Goal: Task Accomplishment & Management: Use online tool/utility

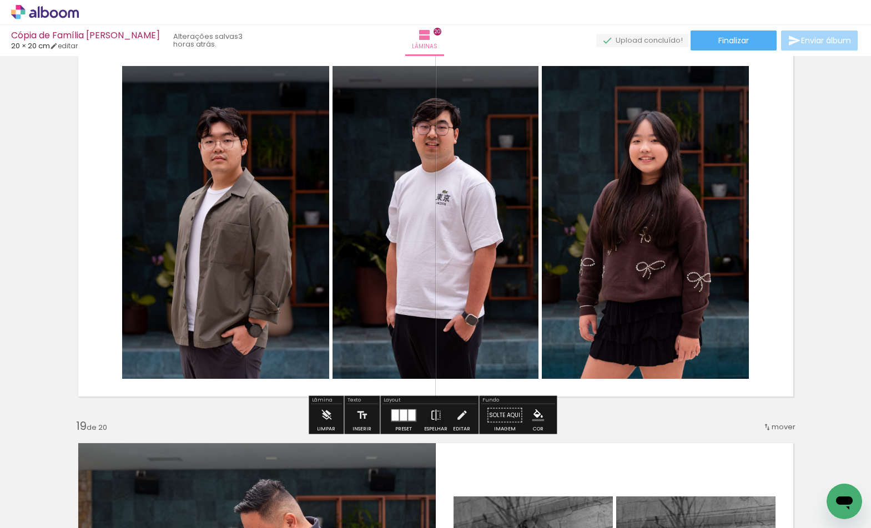
scroll to position [6731, 0]
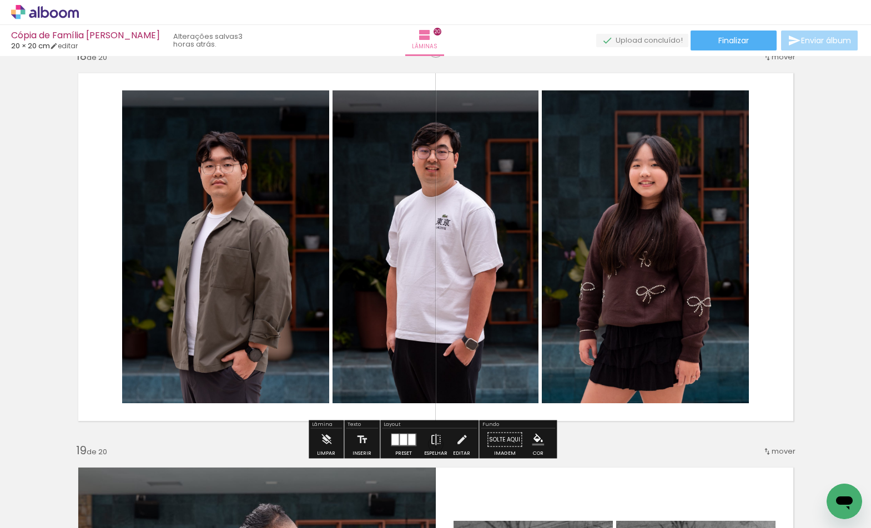
click at [395, 437] on div at bounding box center [394, 439] width 7 height 11
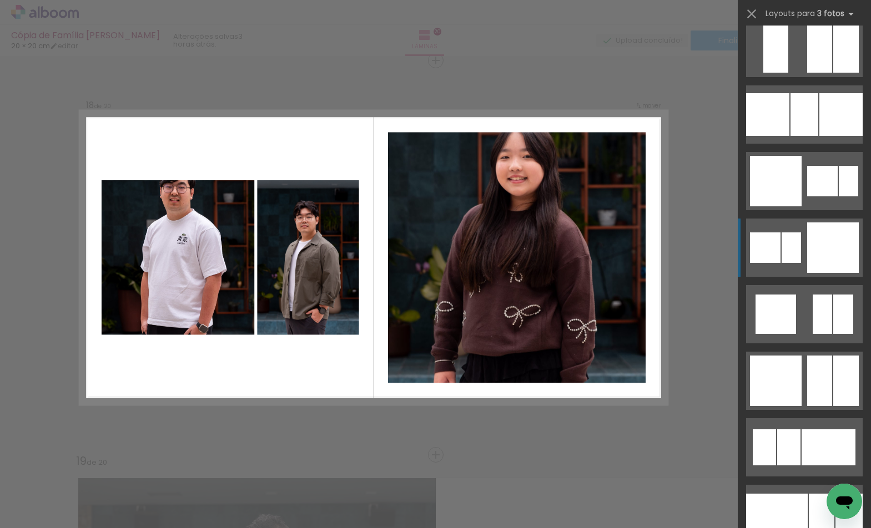
scroll to position [1540, 0]
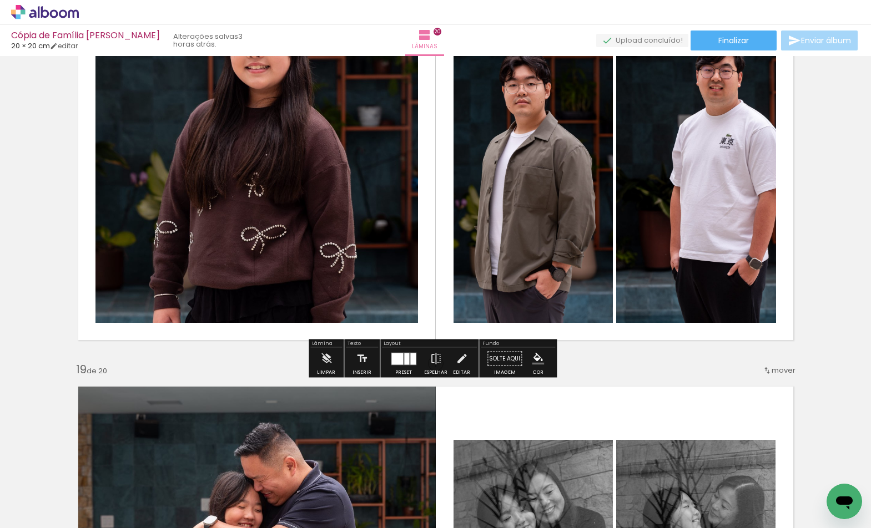
scroll to position [6785, 0]
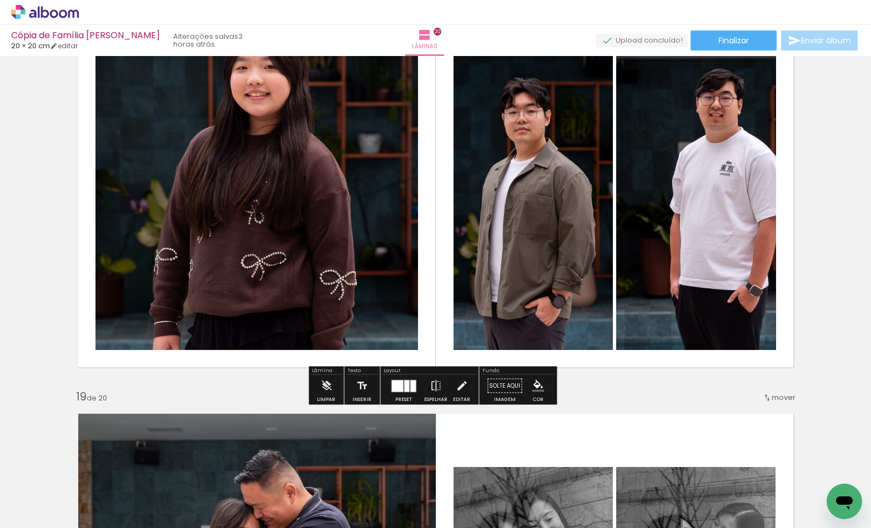
click at [405, 379] on div at bounding box center [403, 386] width 30 height 22
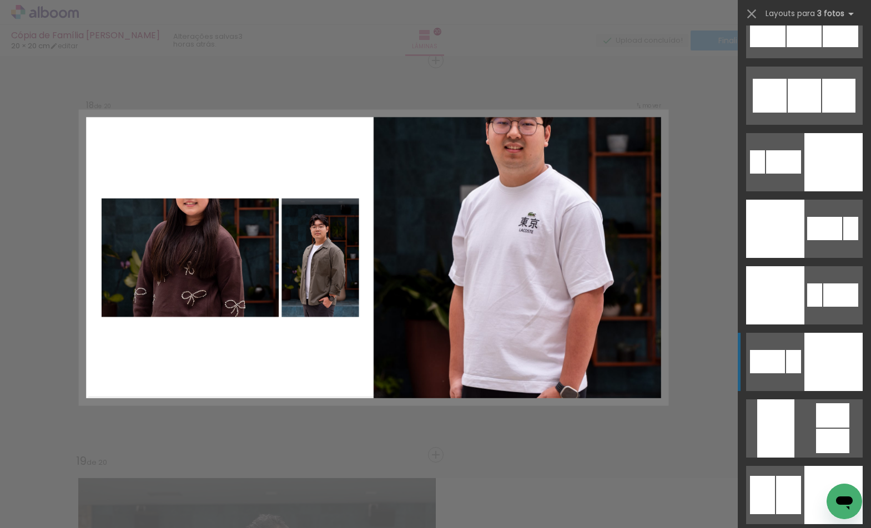
scroll to position [4772, 0]
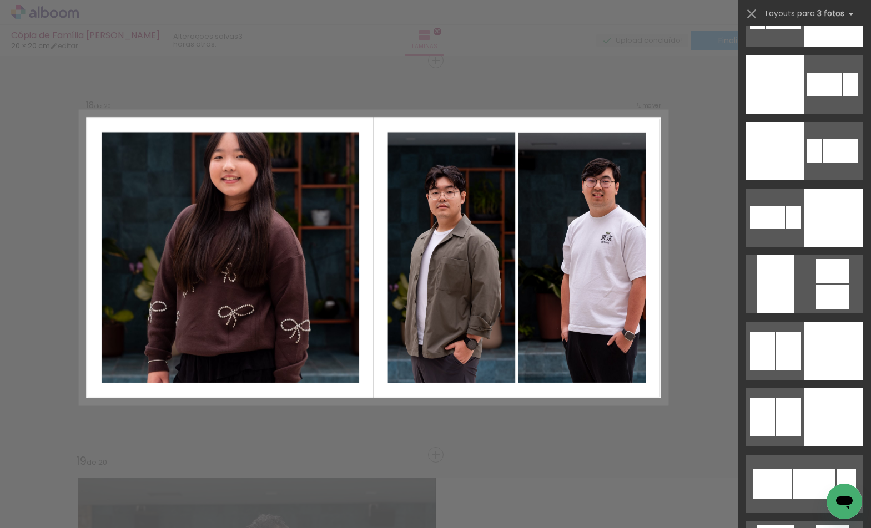
click at [298, 37] on div at bounding box center [435, 28] width 871 height 56
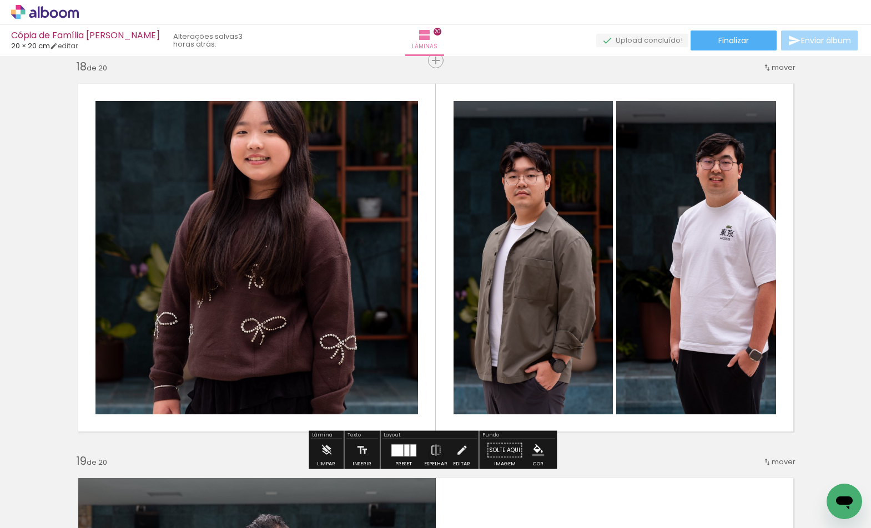
click at [411, 456] on div at bounding box center [413, 450] width 6 height 12
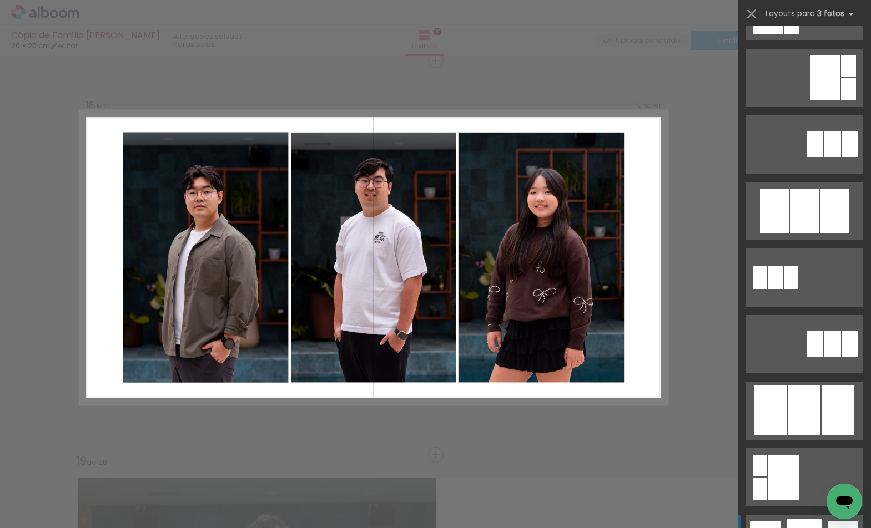
scroll to position [558, 0]
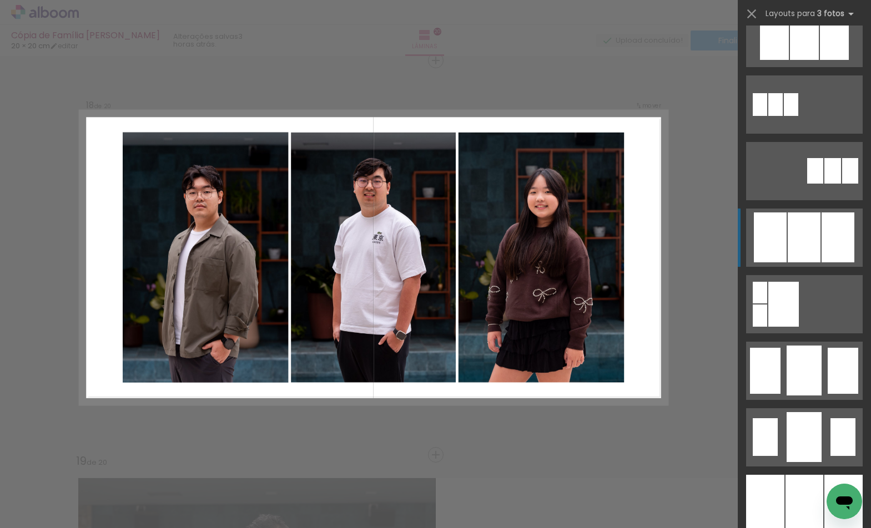
click at [790, 229] on div at bounding box center [803, 238] width 33 height 50
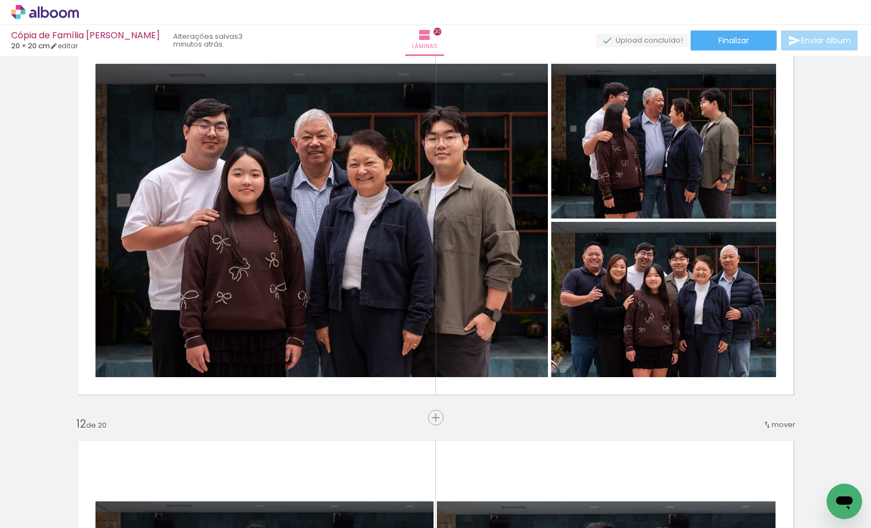
scroll to position [3883, 0]
